Goal: Information Seeking & Learning: Learn about a topic

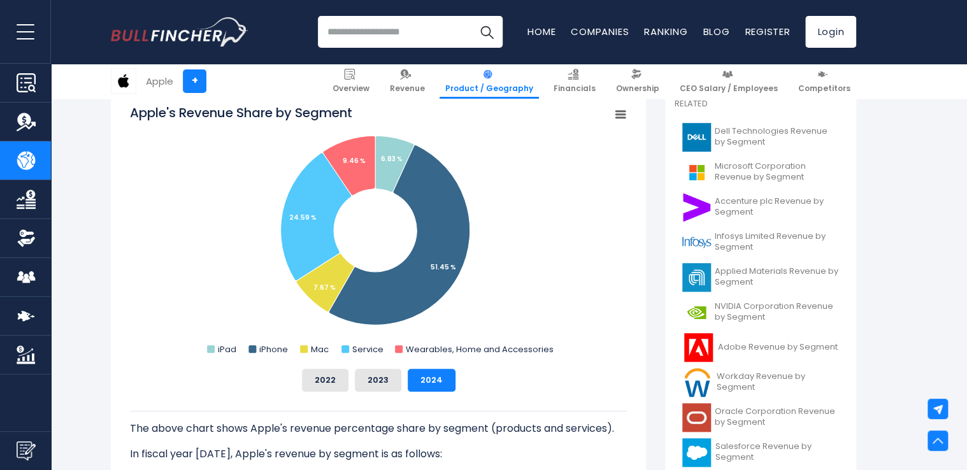
scroll to position [331, 0]
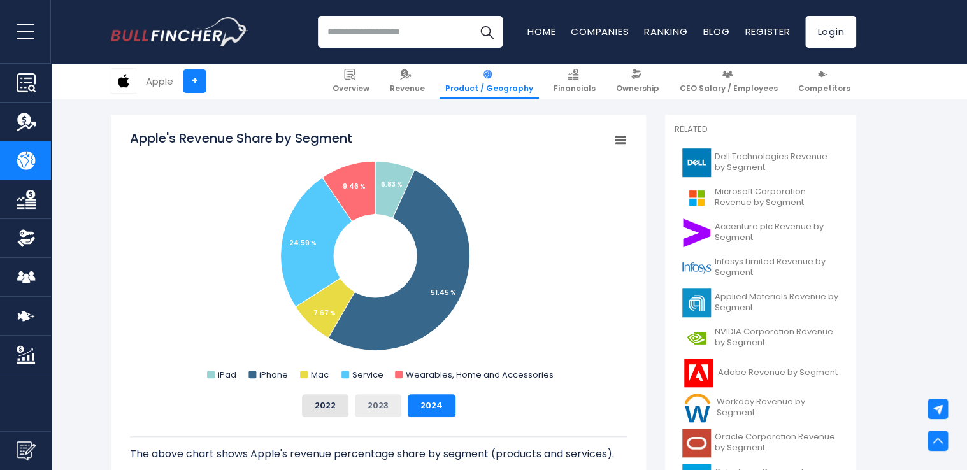
click at [378, 401] on button "2023" at bounding box center [378, 405] width 47 height 23
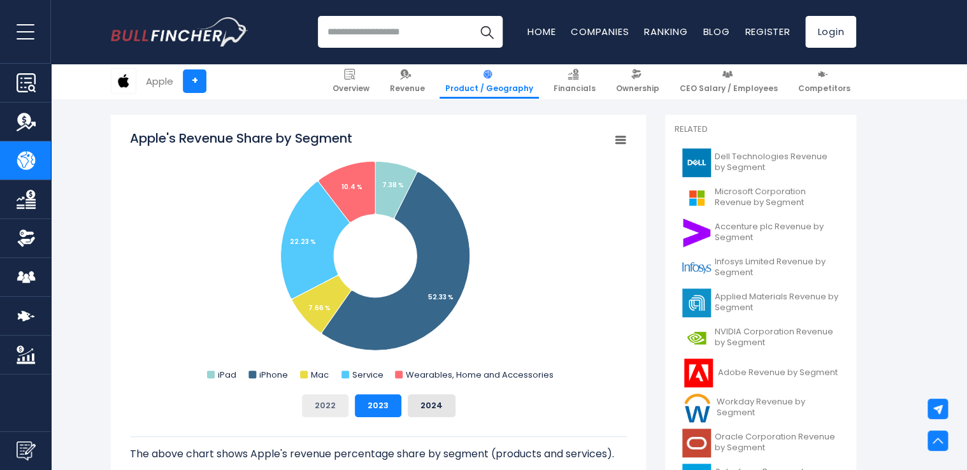
click at [327, 407] on button "2022" at bounding box center [325, 405] width 47 height 23
click at [372, 408] on button "2023" at bounding box center [378, 405] width 47 height 23
click at [403, 404] on div "2022 2023 2024" at bounding box center [378, 405] width 497 height 23
click at [423, 407] on button "2024" at bounding box center [432, 405] width 48 height 23
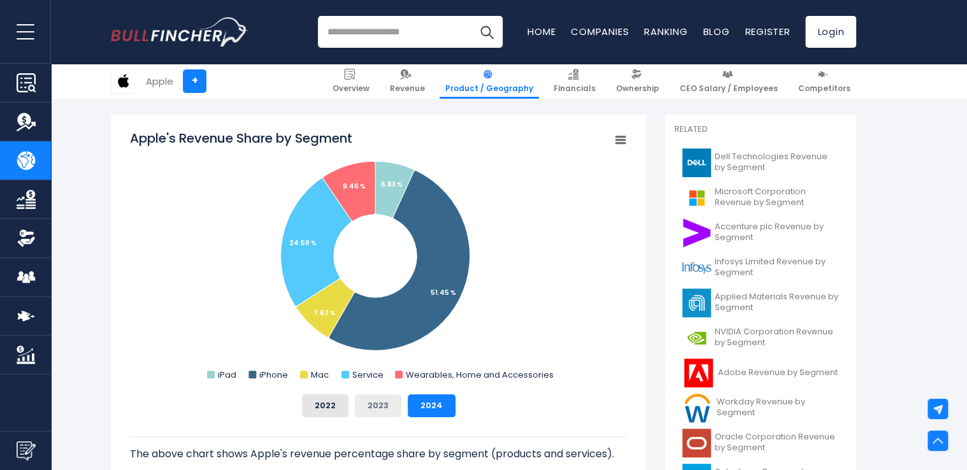
click at [384, 400] on button "2023" at bounding box center [378, 405] width 47 height 23
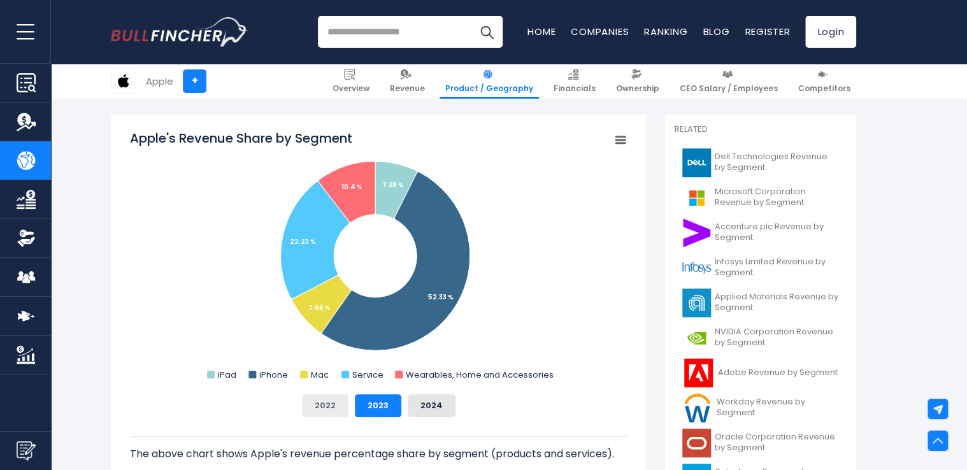
click at [333, 409] on button "2022" at bounding box center [325, 405] width 47 height 23
click at [427, 409] on button "2024" at bounding box center [432, 405] width 48 height 23
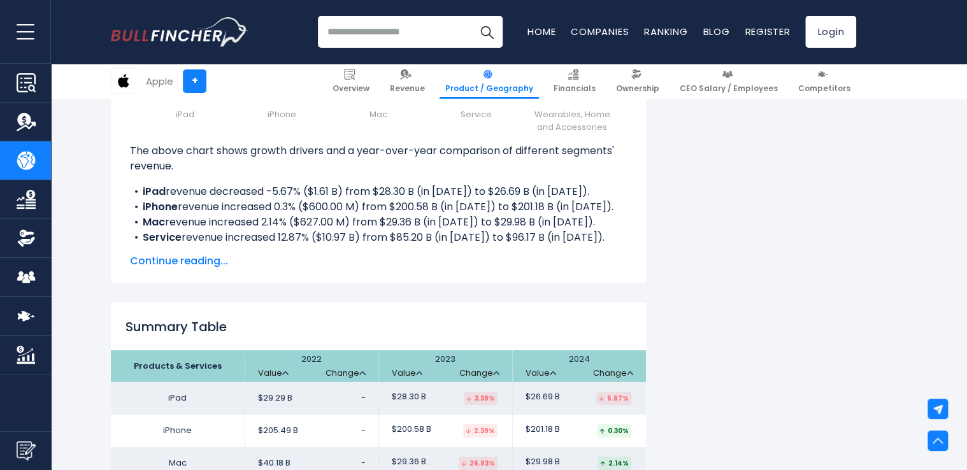
scroll to position [1912, 0]
